Goal: Task Accomplishment & Management: Complete application form

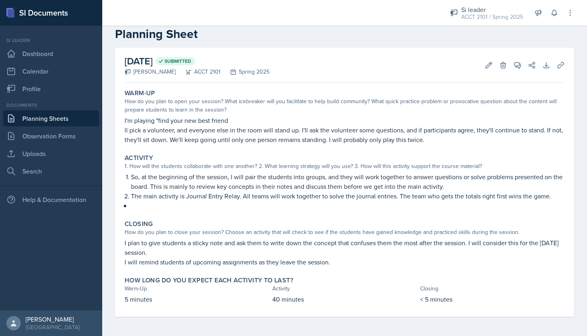
click at [368, 260] on p "I will remind students of upcoming assignments as they leave the session." at bounding box center [345, 262] width 440 height 10
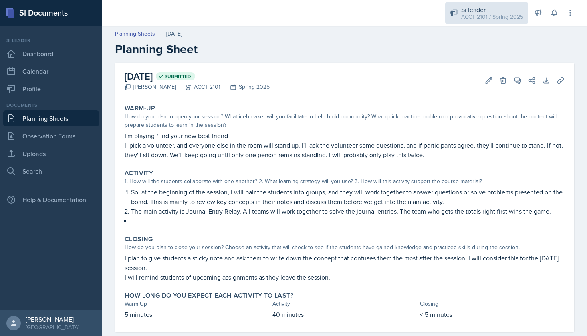
click at [512, 15] on div "ACCT 2101 / Spring 2025" at bounding box center [492, 17] width 62 height 8
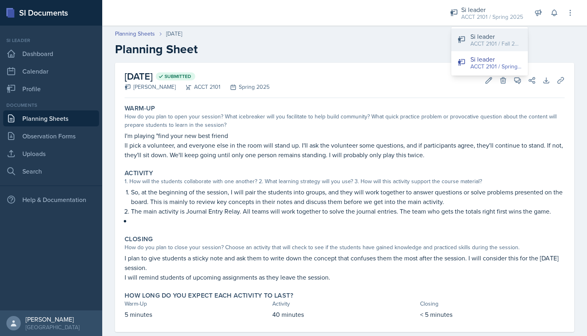
click at [504, 40] on div "ACCT 2101 / Fall 2025" at bounding box center [496, 44] width 51 height 8
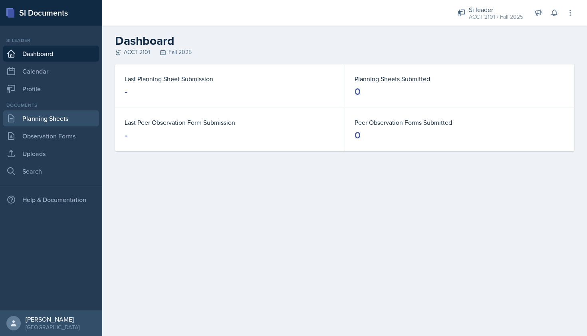
click at [66, 119] on link "Planning Sheets" at bounding box center [51, 118] width 96 height 16
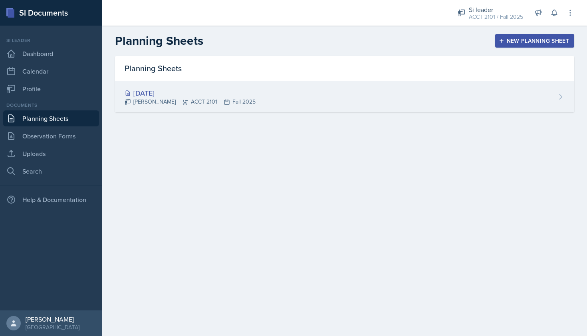
click at [323, 93] on div "Aug 26th, 2025 Mellayne Richards ACCT 2101 Fall 2025" at bounding box center [344, 96] width 459 height 31
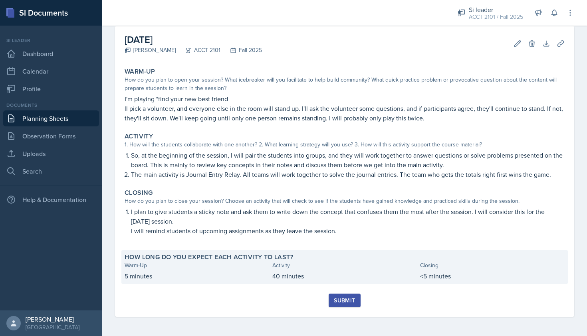
scroll to position [37, 0]
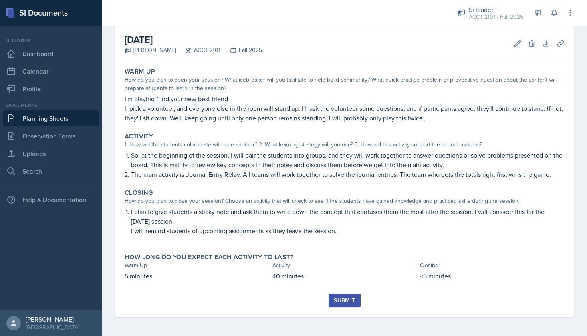
click at [345, 303] on div "Submit" at bounding box center [344, 300] width 21 height 6
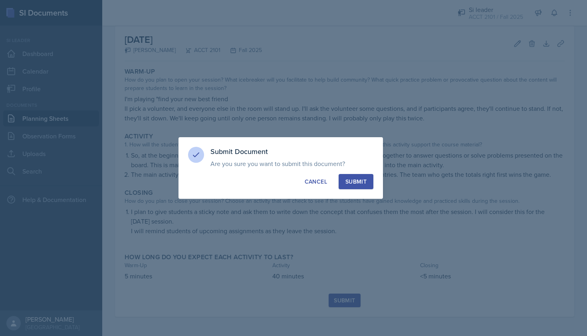
click at [369, 183] on button "Submit" at bounding box center [356, 181] width 35 height 15
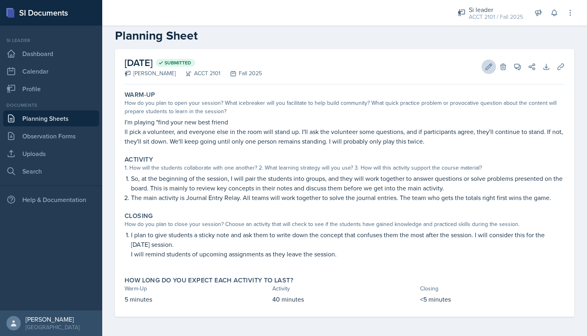
scroll to position [0, 0]
click at [52, 121] on link "Planning Sheets" at bounding box center [51, 118] width 96 height 16
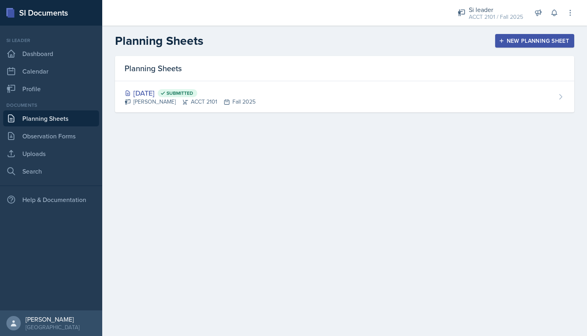
click at [527, 41] on div "New Planning Sheet" at bounding box center [535, 41] width 69 height 6
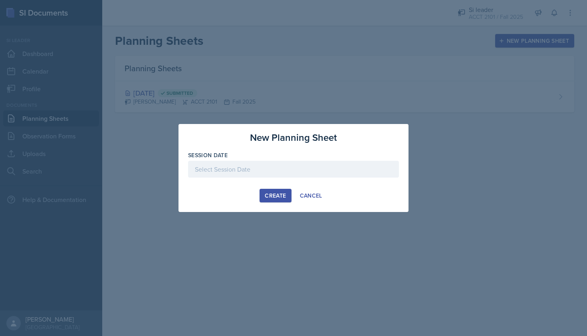
click at [261, 164] on div at bounding box center [293, 169] width 211 height 17
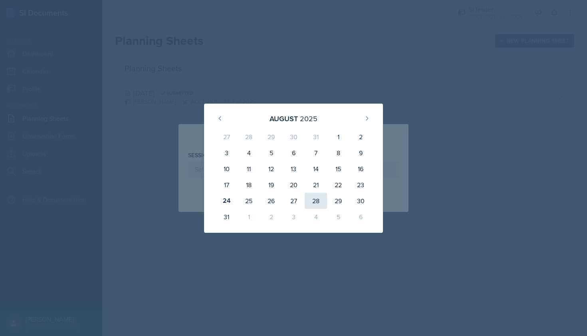
click at [312, 202] on div "28" at bounding box center [316, 201] width 22 height 16
type input "August 28th, 2025"
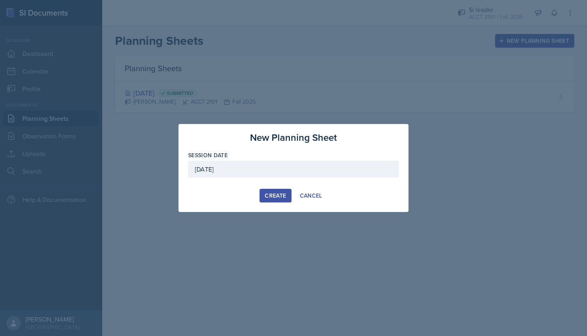
click at [270, 193] on div "Create" at bounding box center [275, 195] width 21 height 6
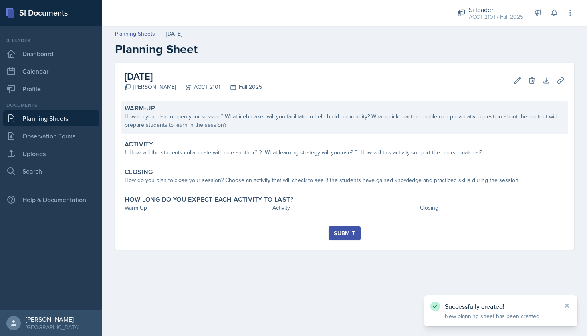
click at [249, 123] on div "How do you plan to open your session? What icebreaker will you facilitate to he…" at bounding box center [345, 120] width 440 height 17
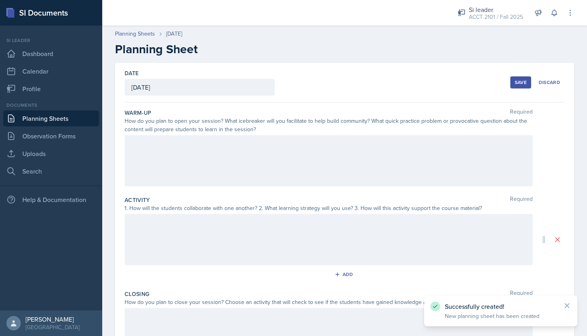
click at [250, 152] on div at bounding box center [329, 160] width 408 height 51
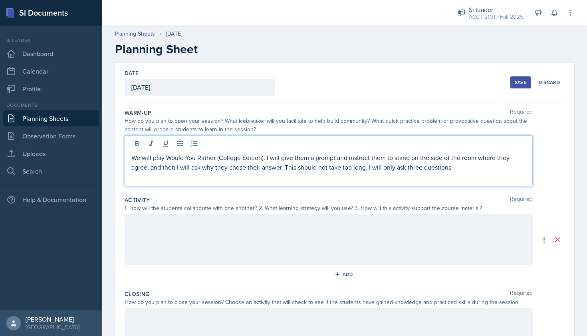
click at [300, 239] on div at bounding box center [329, 239] width 408 height 51
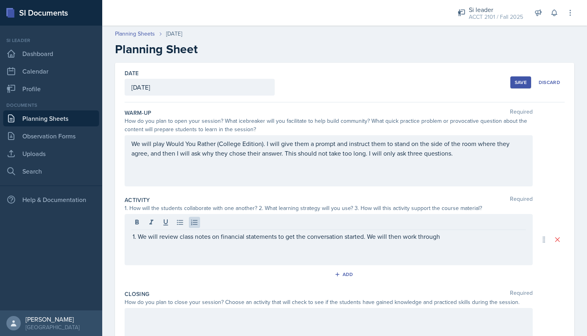
click at [453, 242] on div "We will review class notes on financial statements to get the conversation star…" at bounding box center [329, 239] width 408 height 51
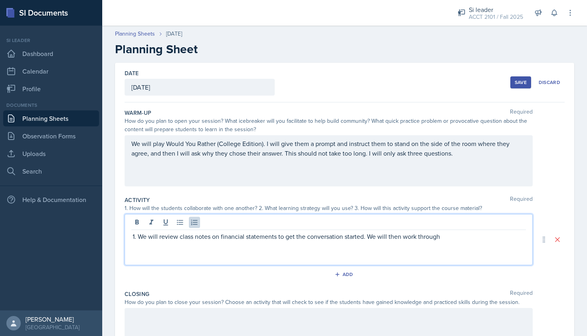
click at [437, 234] on p "We will review class notes on financial statements to get the conversation star…" at bounding box center [332, 236] width 388 height 10
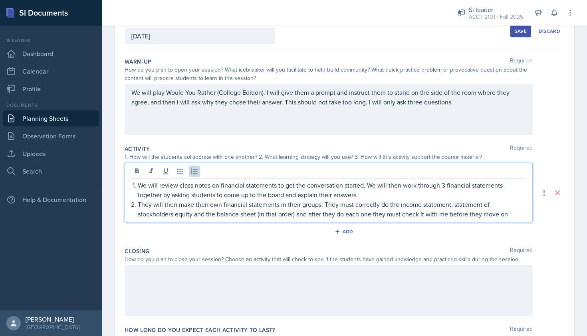
scroll to position [53, 0]
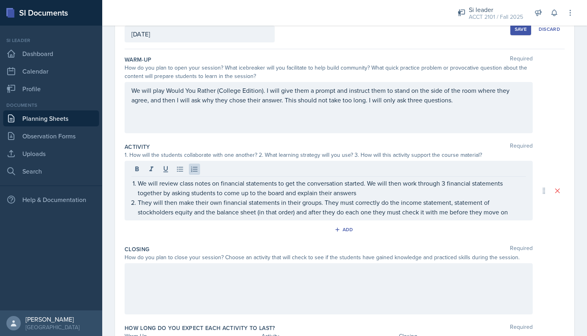
click at [442, 280] on div at bounding box center [329, 288] width 408 height 51
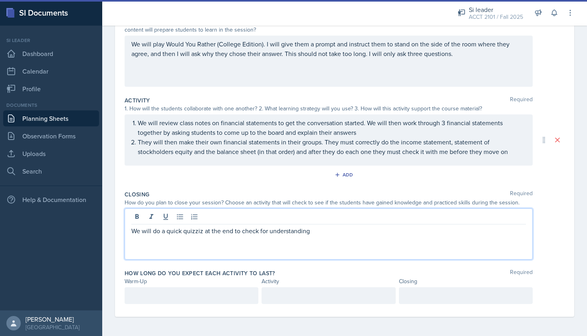
scroll to position [0, 0]
click at [218, 300] on div at bounding box center [192, 295] width 134 height 17
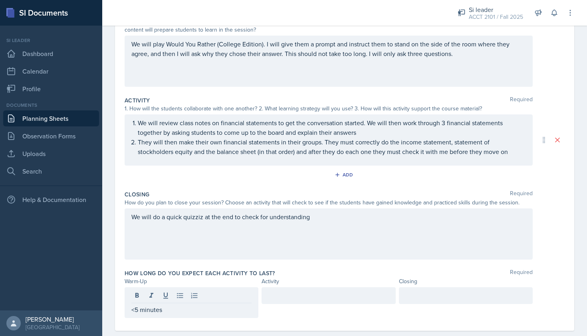
click at [311, 286] on div "How long do you expect each activity to last? Required Warm-Up Activity Closing…" at bounding box center [345, 295] width 440 height 58
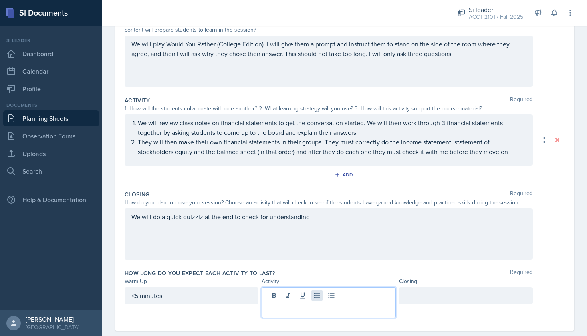
click at [310, 294] on div at bounding box center [329, 302] width 134 height 31
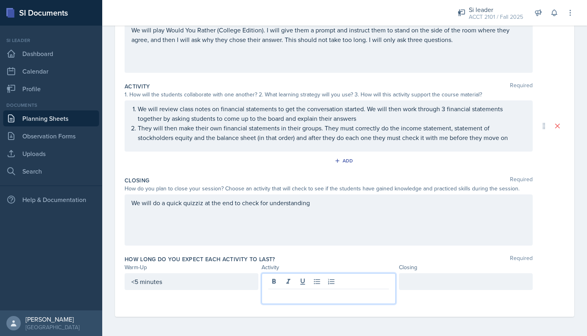
scroll to position [113, 0]
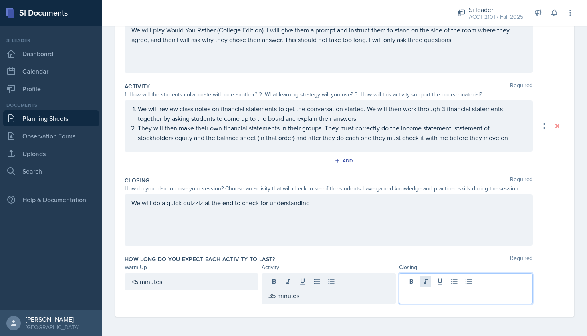
click at [421, 284] on div at bounding box center [466, 288] width 134 height 31
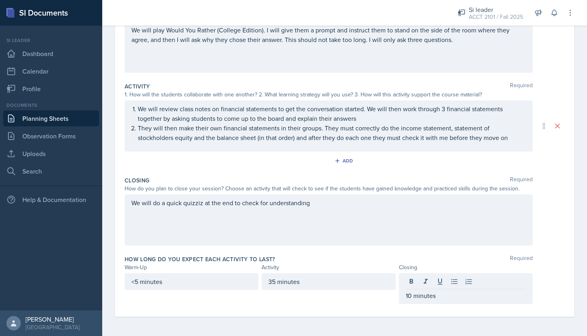
click at [337, 315] on div "Warm-Up Required How do you plan to open your session? What icebreaker will you…" at bounding box center [345, 153] width 440 height 328
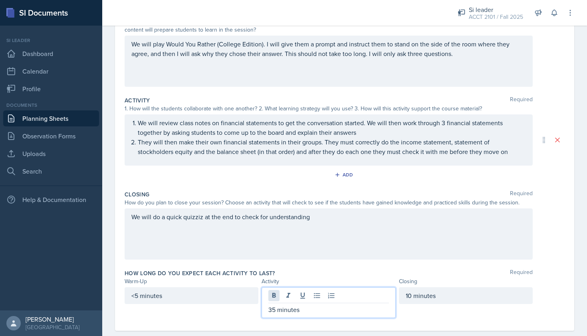
click at [269, 297] on div "35 minutes" at bounding box center [329, 302] width 134 height 31
click at [270, 311] on p "35 minutes" at bounding box center [328, 309] width 120 height 10
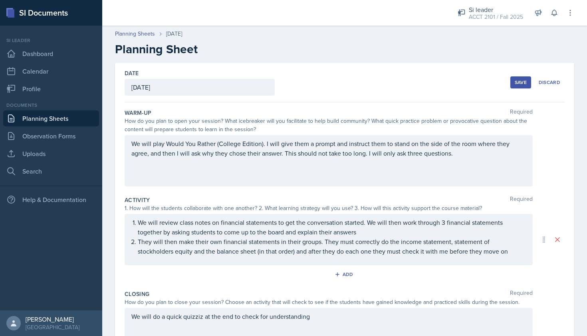
scroll to position [0, 0]
click at [511, 83] on button "Save" at bounding box center [521, 82] width 21 height 12
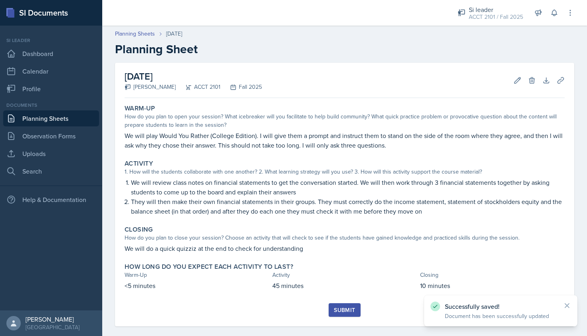
click at [514, 83] on icon at bounding box center [518, 80] width 8 height 8
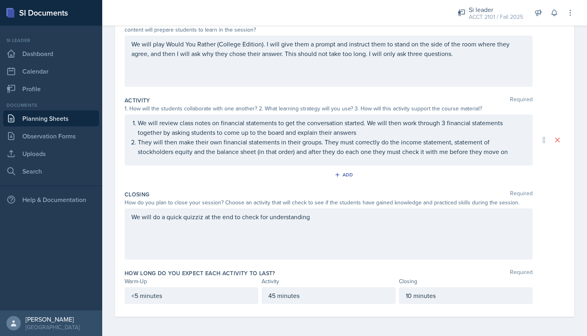
scroll to position [99, 0]
click at [322, 212] on div "We will do a quick quizziz at the end to check for understanding" at bounding box center [329, 233] width 408 height 51
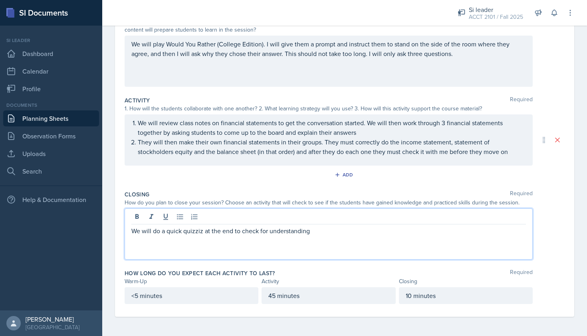
click at [320, 235] on p "We will do a quick quizziz at the end to check for understanding" at bounding box center [328, 231] width 395 height 10
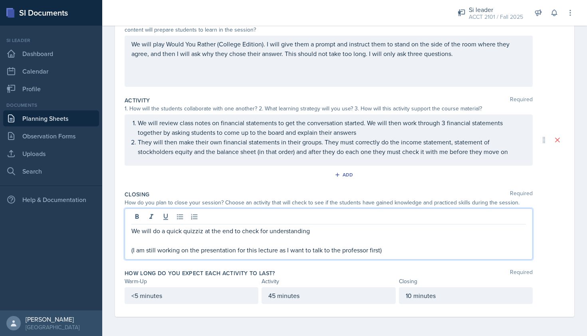
click at [386, 250] on p "(I am still working on the presentation for this lecture as I want to talk to t…" at bounding box center [328, 250] width 395 height 10
click at [383, 251] on p "(I am still working on the presentation for this lecture as I want to talk to t…" at bounding box center [328, 250] width 395 height 10
click at [380, 251] on p "(I am still working on the presentation for this lecture as I want to talk to t…" at bounding box center [328, 250] width 395 height 10
click at [520, 250] on p "(I am still working on the presentation for this lecture as I want to talk to t…" at bounding box center [328, 250] width 395 height 10
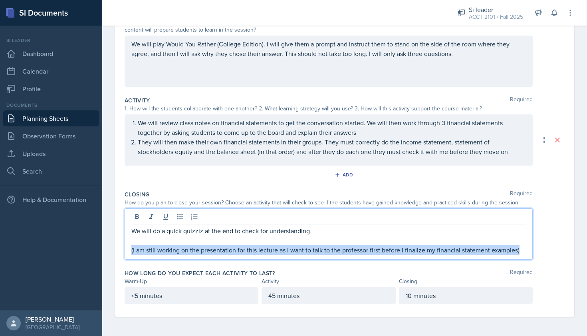
drag, startPoint x: 520, startPoint y: 250, endPoint x: 124, endPoint y: 249, distance: 395.5
click at [124, 249] on div "Date August 28th, 2025 August 2025 27 28 29 30 31 1 2 3 4 5 6 7 8 9 10 11 12 13…" at bounding box center [344, 139] width 459 height 353
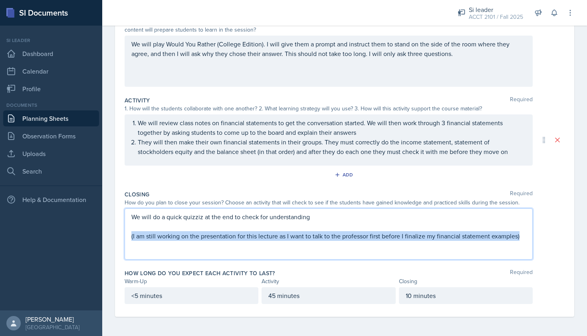
click at [233, 254] on div "We will do a quick quizziz at the end to check for understanding (I am still wo…" at bounding box center [329, 233] width 408 height 51
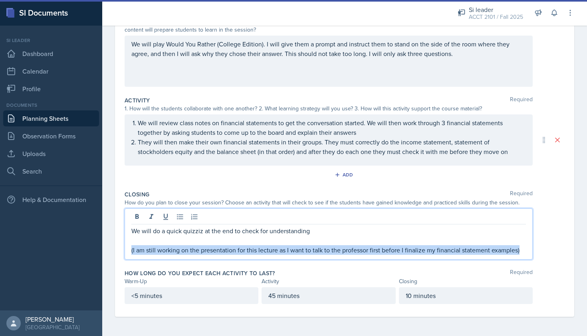
scroll to position [0, 0]
click at [142, 219] on button at bounding box center [136, 216] width 11 height 11
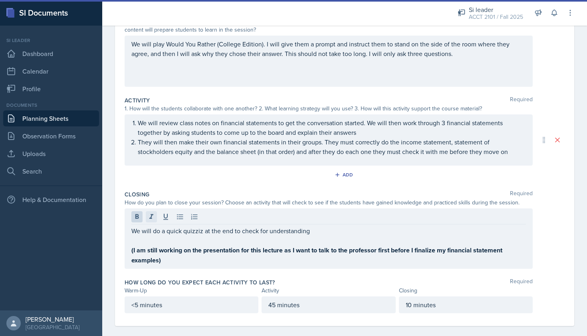
click at [147, 219] on icon at bounding box center [151, 217] width 8 height 8
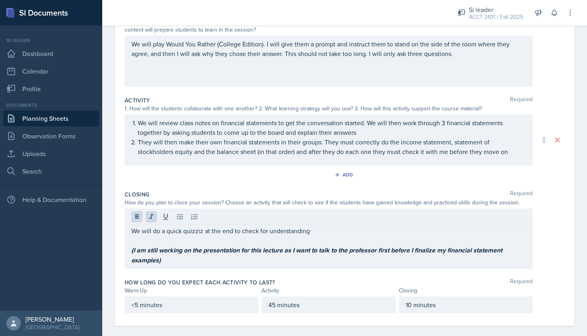
click at [187, 270] on div "Closing Required How do you plan to close your session? Choose an activity that…" at bounding box center [345, 231] width 440 height 88
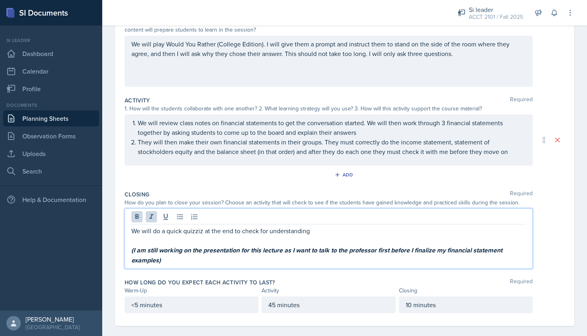
click at [274, 240] on div "We will do a quick quizziz at the end to check for understanding (I am still wo…" at bounding box center [328, 245] width 395 height 39
click at [274, 240] on p at bounding box center [328, 240] width 395 height 10
click at [275, 251] on em "(I am still working on the presentation for this lecture as I want to talk to t…" at bounding box center [317, 254] width 373 height 19
click at [549, 263] on div "We will do a quick quizziz at the end to check for understanding (I am still wo…" at bounding box center [345, 238] width 440 height 60
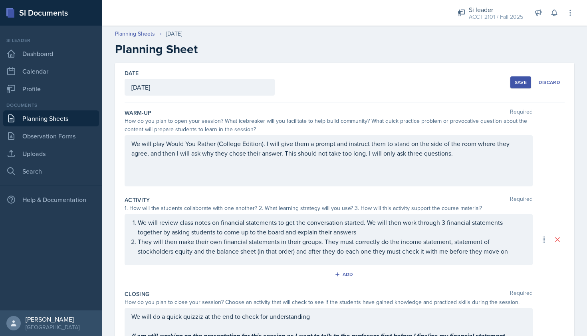
click at [515, 80] on div "Save" at bounding box center [521, 82] width 12 height 6
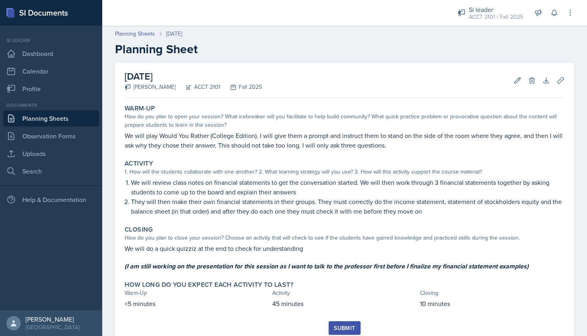
click at [334, 326] on div "Submit" at bounding box center [344, 327] width 21 height 6
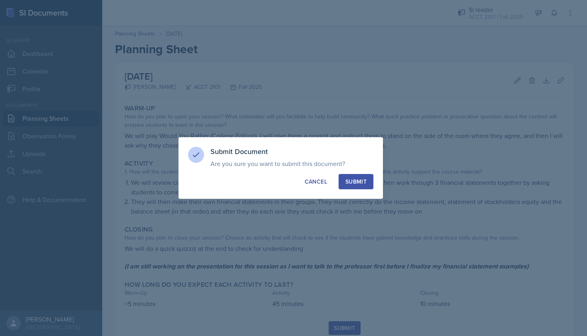
click at [350, 182] on div "Submit" at bounding box center [356, 181] width 21 height 8
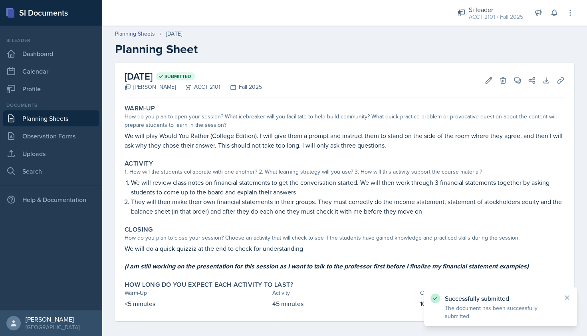
click at [62, 119] on link "Planning Sheets" at bounding box center [51, 118] width 96 height 16
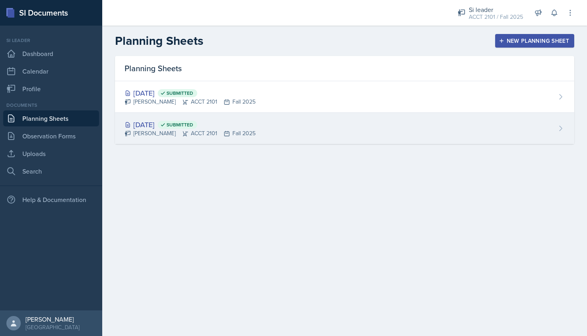
click at [302, 141] on div "Aug 26th, 2025 Submitted Mellayne Richards ACCT 2101 Fall 2025" at bounding box center [344, 128] width 459 height 31
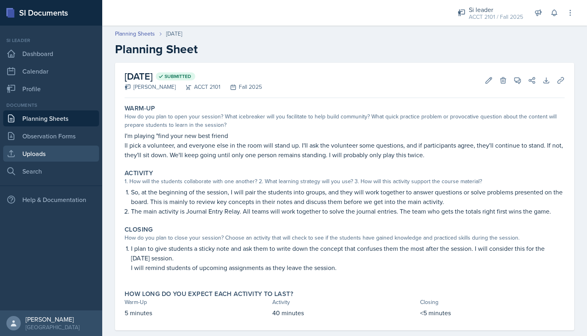
click at [44, 157] on link "Uploads" at bounding box center [51, 153] width 96 height 16
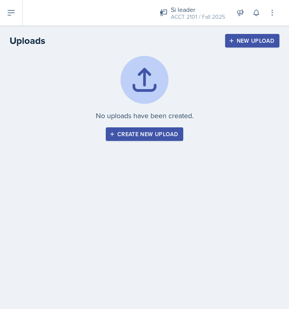
click at [63, 85] on div "No uploads have been created. Create new upload" at bounding box center [145, 98] width 270 height 85
click at [145, 136] on div "Create new upload" at bounding box center [144, 134] width 67 height 6
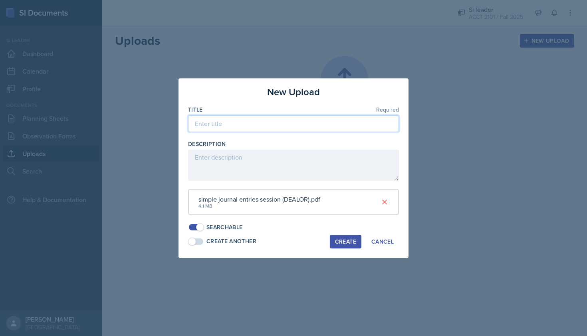
click at [277, 128] on input at bounding box center [293, 123] width 211 height 17
click at [227, 128] on input "SI session (week 2)" at bounding box center [293, 123] width 211 height 17
type input "SI session (day 1, week 2)"
click at [346, 238] on div "Create" at bounding box center [345, 241] width 21 height 6
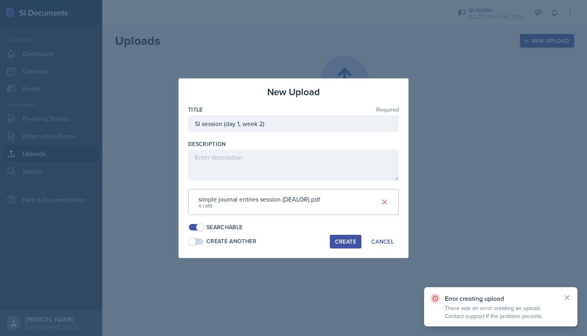
click at [346, 238] on div "Create" at bounding box center [345, 241] width 21 height 6
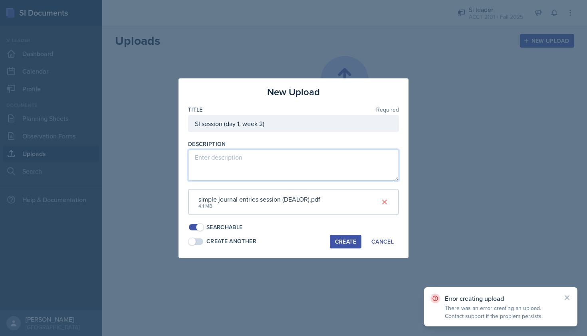
click at [319, 173] on textarea at bounding box center [293, 164] width 211 height 31
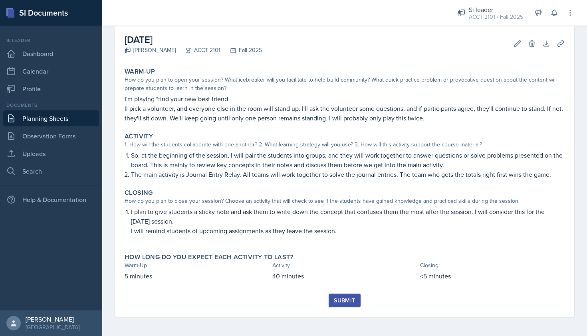
scroll to position [37, 0]
click at [335, 297] on div "Submit" at bounding box center [344, 300] width 21 height 6
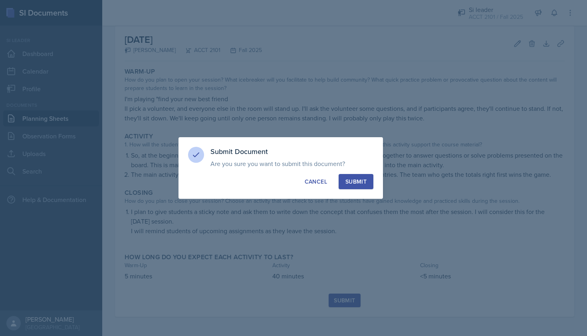
click at [360, 191] on div "Submit Document Are you sure you want to submit this document? This document wi…" at bounding box center [281, 168] width 205 height 62
click at [353, 185] on button "Submit" at bounding box center [356, 181] width 35 height 15
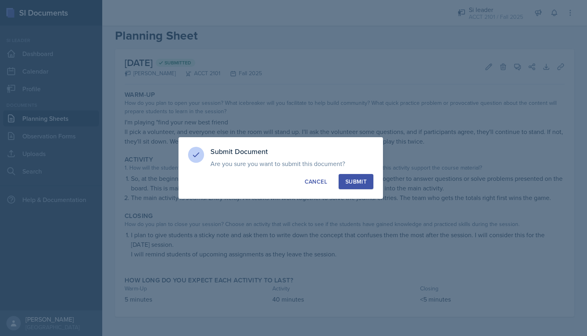
scroll to position [14, 0]
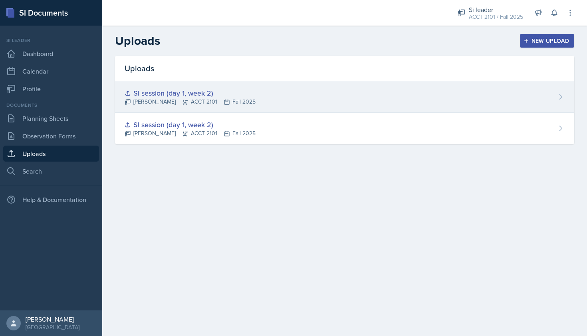
click at [558, 92] on div "SI session (day 1, week 2) [PERSON_NAME] ACCT 2101 Fall 2025" at bounding box center [344, 97] width 459 height 32
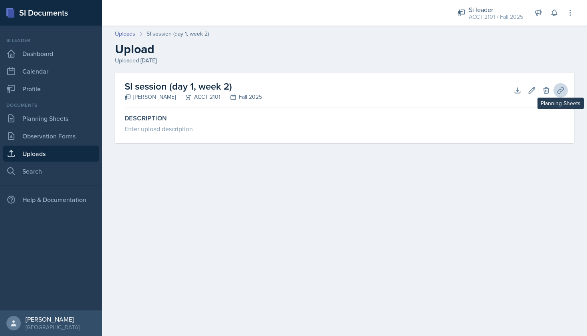
click at [559, 89] on icon at bounding box center [561, 90] width 8 height 8
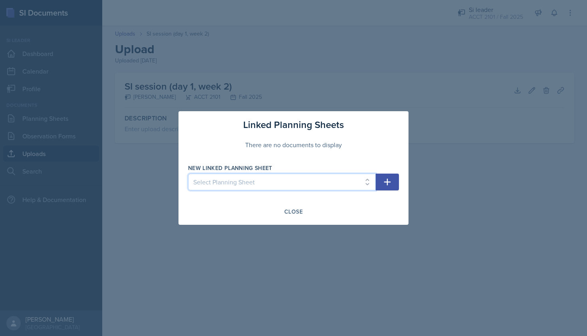
select select "2de432a3-a84c-4e5c-968e-315036aac309"
click at [386, 185] on icon "button" at bounding box center [388, 182] width 10 height 10
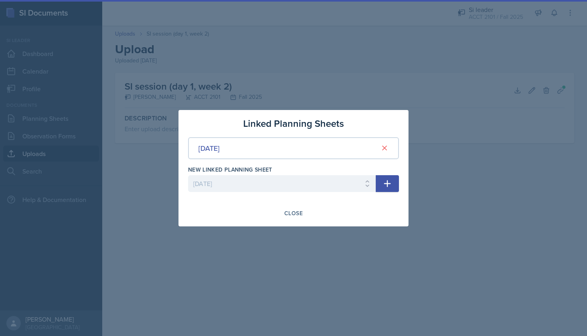
select select
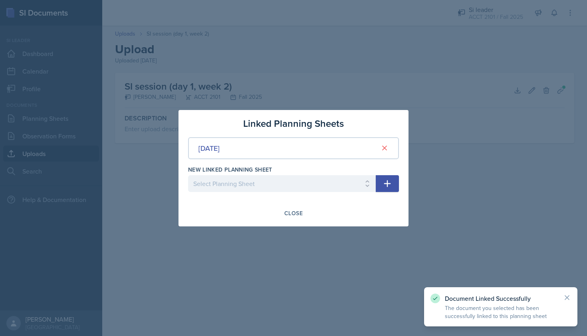
click at [457, 196] on div at bounding box center [293, 168] width 587 height 336
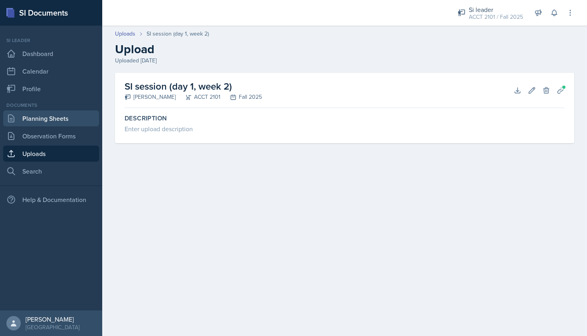
click at [79, 119] on link "Planning Sheets" at bounding box center [51, 118] width 96 height 16
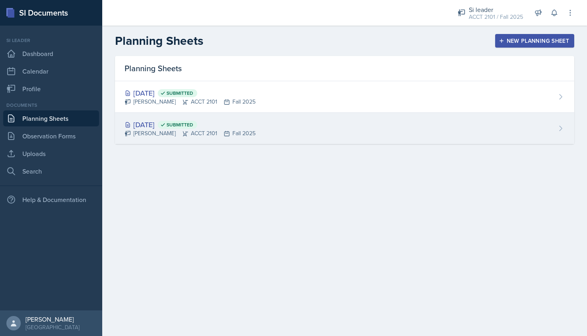
click at [289, 121] on div "Aug 26th, 2025 Submitted Mellayne Richards ACCT 2101 Fall 2025" at bounding box center [344, 128] width 459 height 31
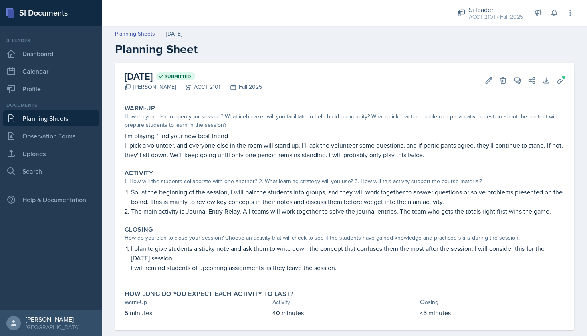
scroll to position [14, 0]
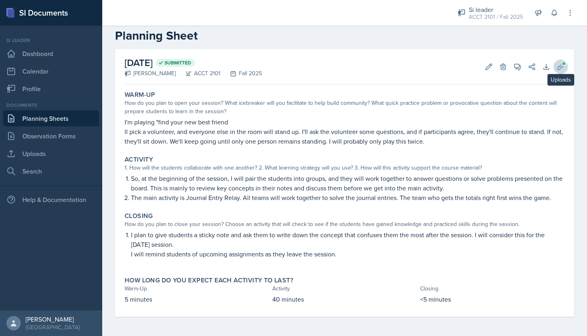
click at [554, 73] on button "Uploads" at bounding box center [561, 67] width 14 height 14
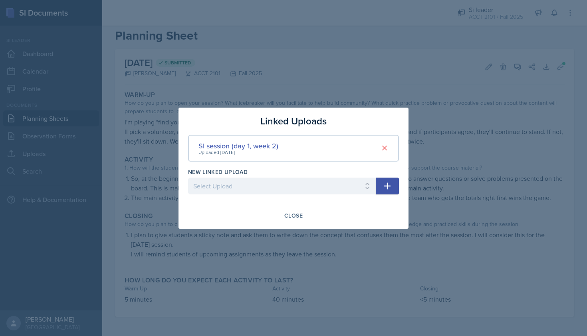
click at [262, 147] on div "SI session (day 1, week 2)" at bounding box center [239, 145] width 80 height 11
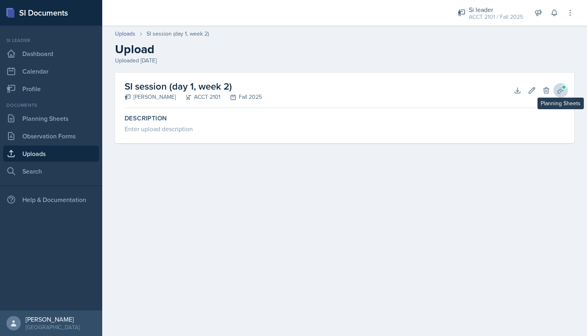
click at [564, 83] on button "Planning Sheets" at bounding box center [561, 90] width 14 height 14
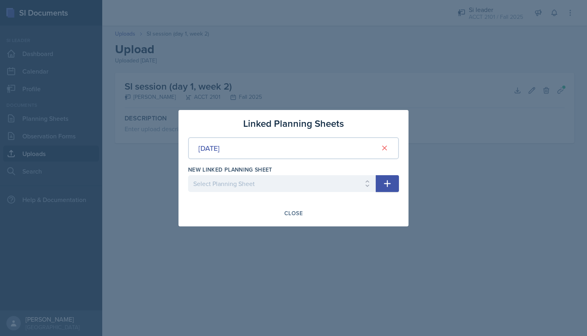
click at [513, 161] on div at bounding box center [293, 168] width 587 height 336
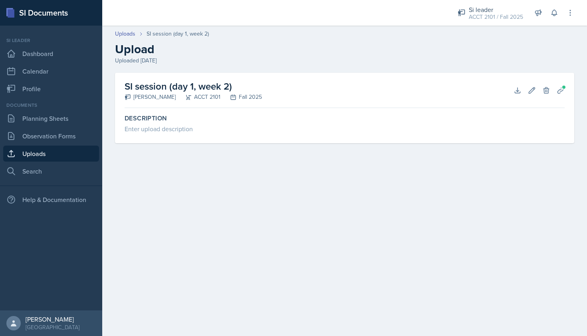
click at [197, 85] on h2 "SI session (day 1, week 2)" at bounding box center [193, 86] width 137 height 14
click at [518, 93] on icon at bounding box center [517, 89] width 5 height 5
